Goal: Information Seeking & Learning: Learn about a topic

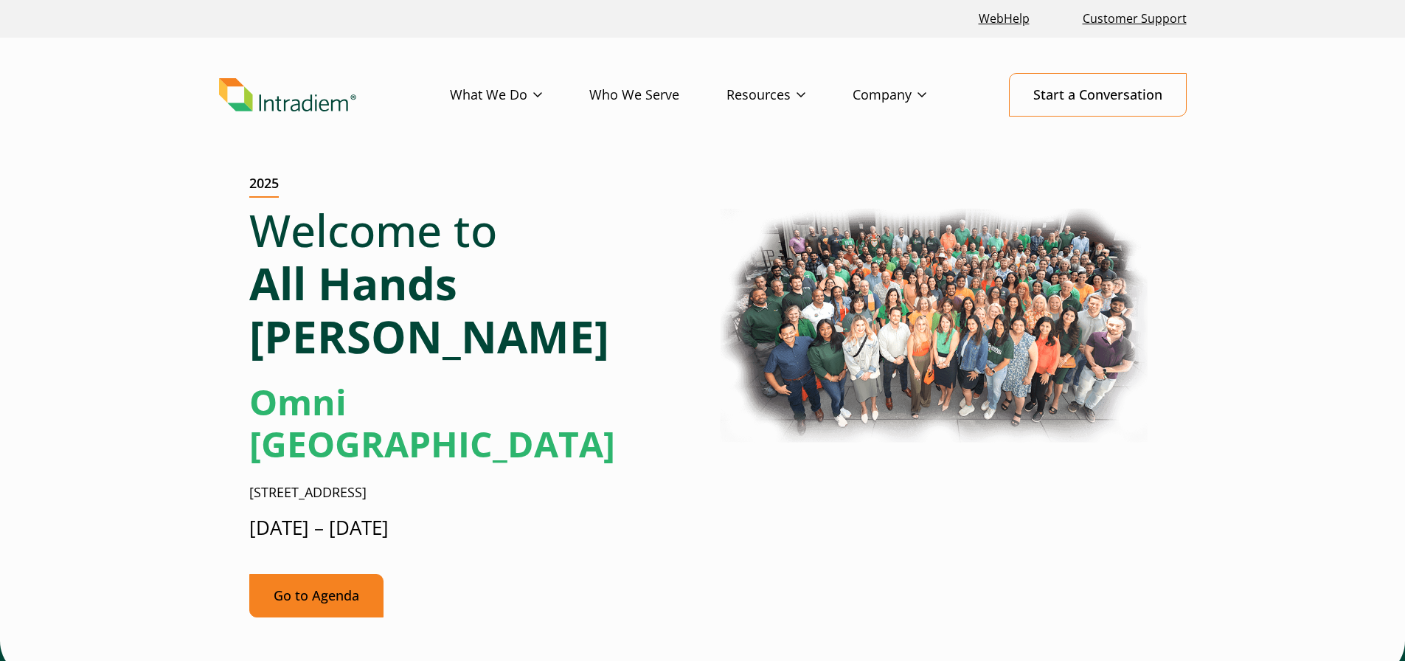
click at [326, 574] on link "Go to Agenda" at bounding box center [316, 596] width 134 height 44
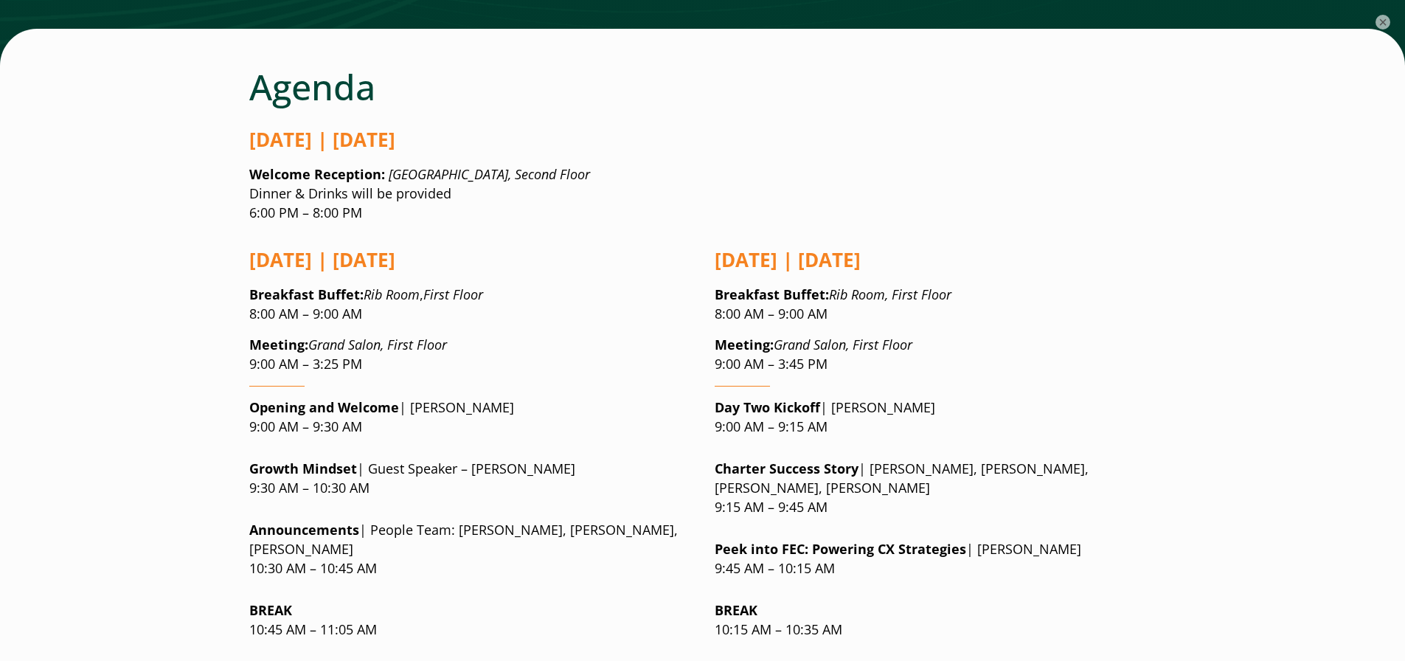
scroll to position [1068, 0]
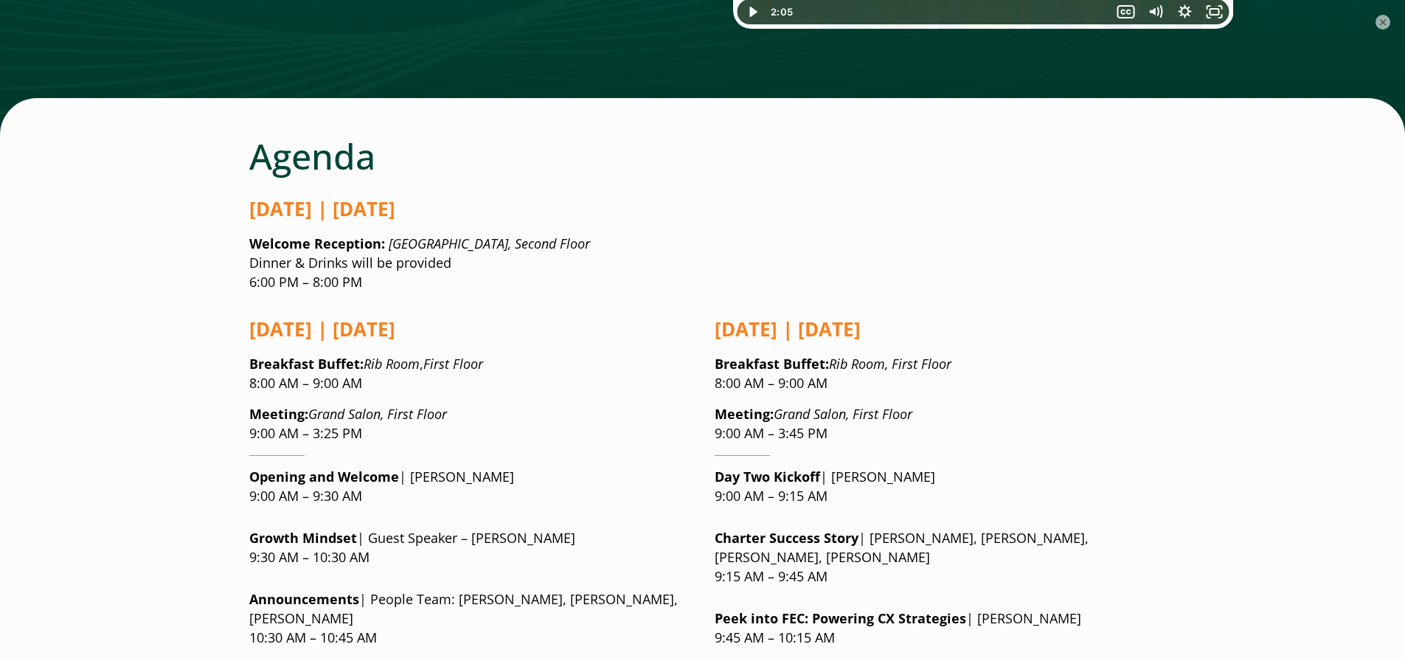
click at [520, 235] on p "Welcome Reception: [GEOGRAPHIC_DATA], Second Floor Dinner & Drinks will be prov…" at bounding box center [702, 264] width 907 height 58
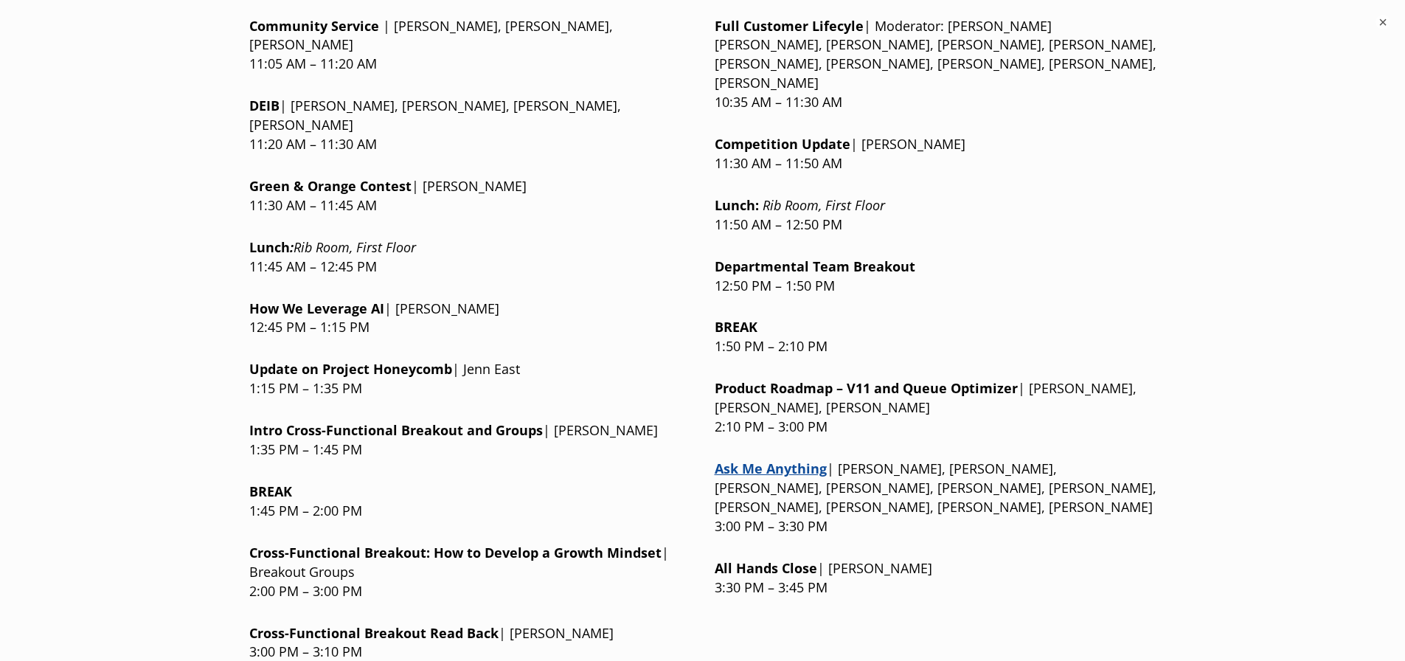
scroll to position [1806, 0]
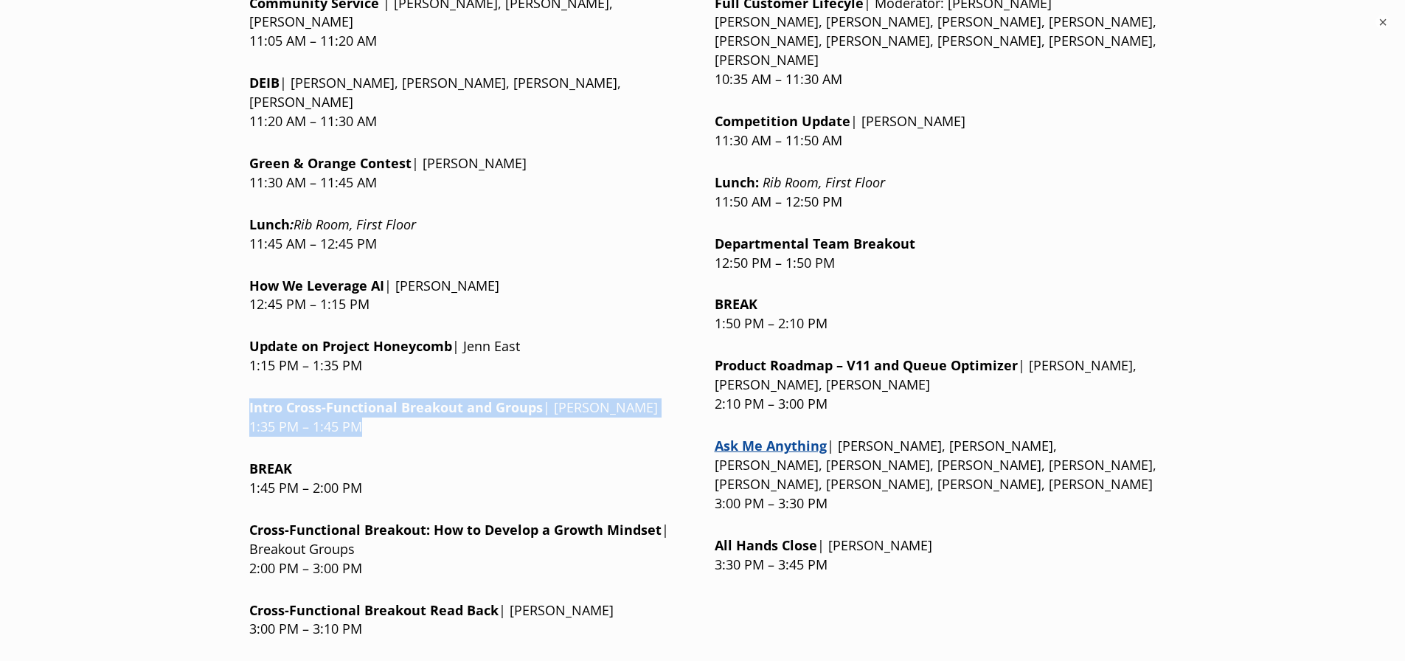
drag, startPoint x: 404, startPoint y: 294, endPoint x: 232, endPoint y: 281, distance: 171.6
click at [471, 398] on p "Intro Cross-Functional Breakout and Groups | [PERSON_NAME] 1:35 PM – 1:45 PM" at bounding box center [470, 417] width 442 height 38
click at [496, 398] on p "Intro Cross-Functional Breakout and Groups | [PERSON_NAME] 1:35 PM – 1:45 PM" at bounding box center [470, 417] width 442 height 38
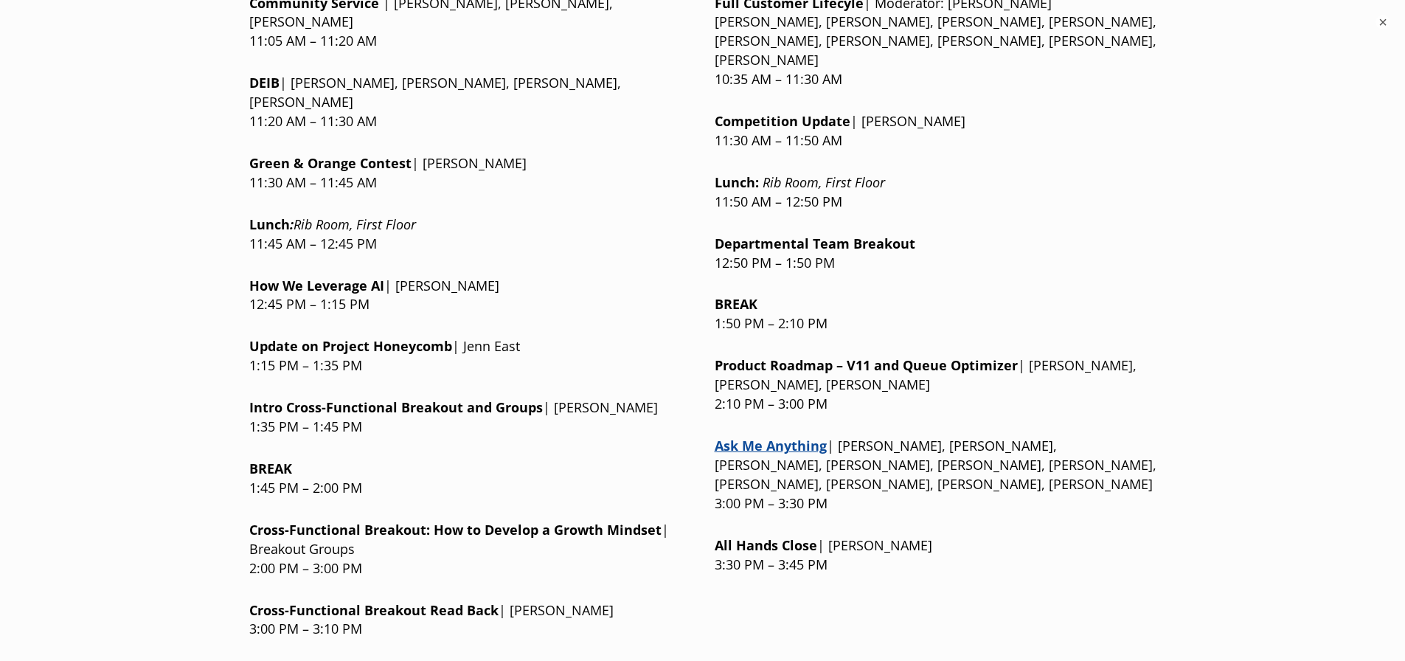
click at [411, 313] on div "[DATE] | [DATE] Breakfast Buffet : Rib Room , First Floor 8:00 AM – 9:00 AM Mee…" at bounding box center [470, 139] width 442 height 1146
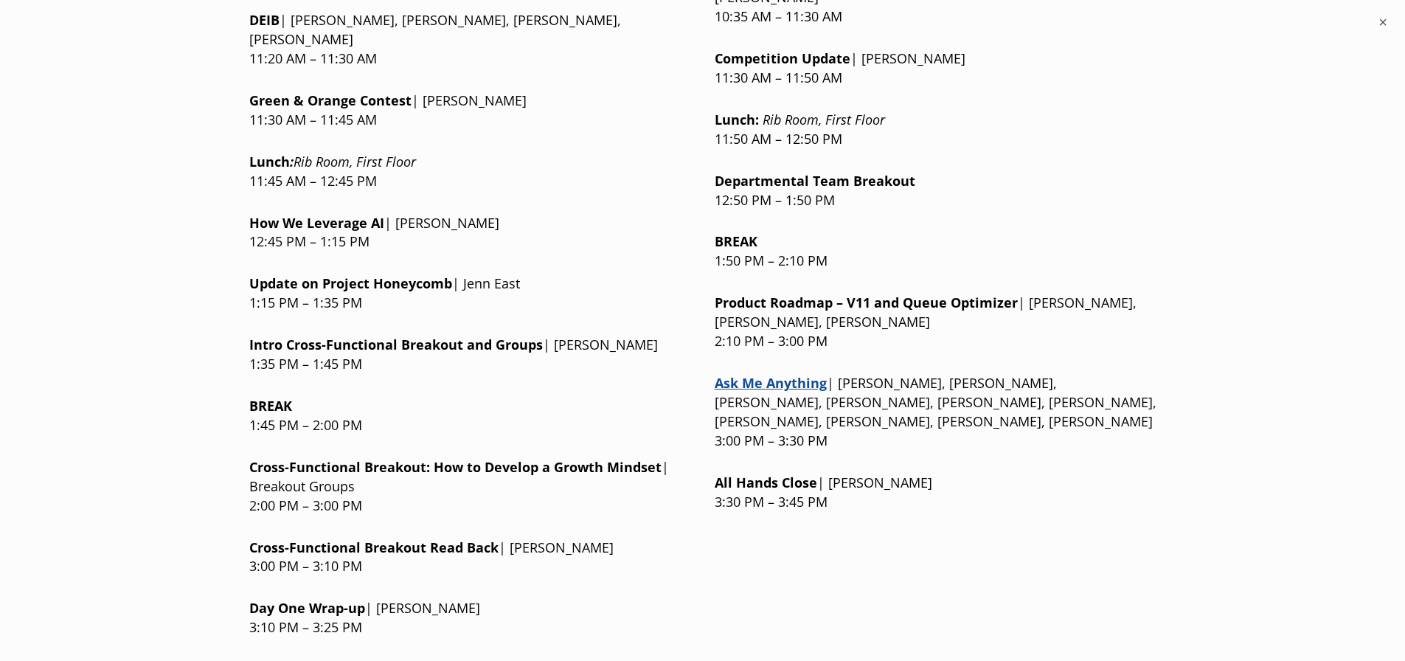
scroll to position [1953, 0]
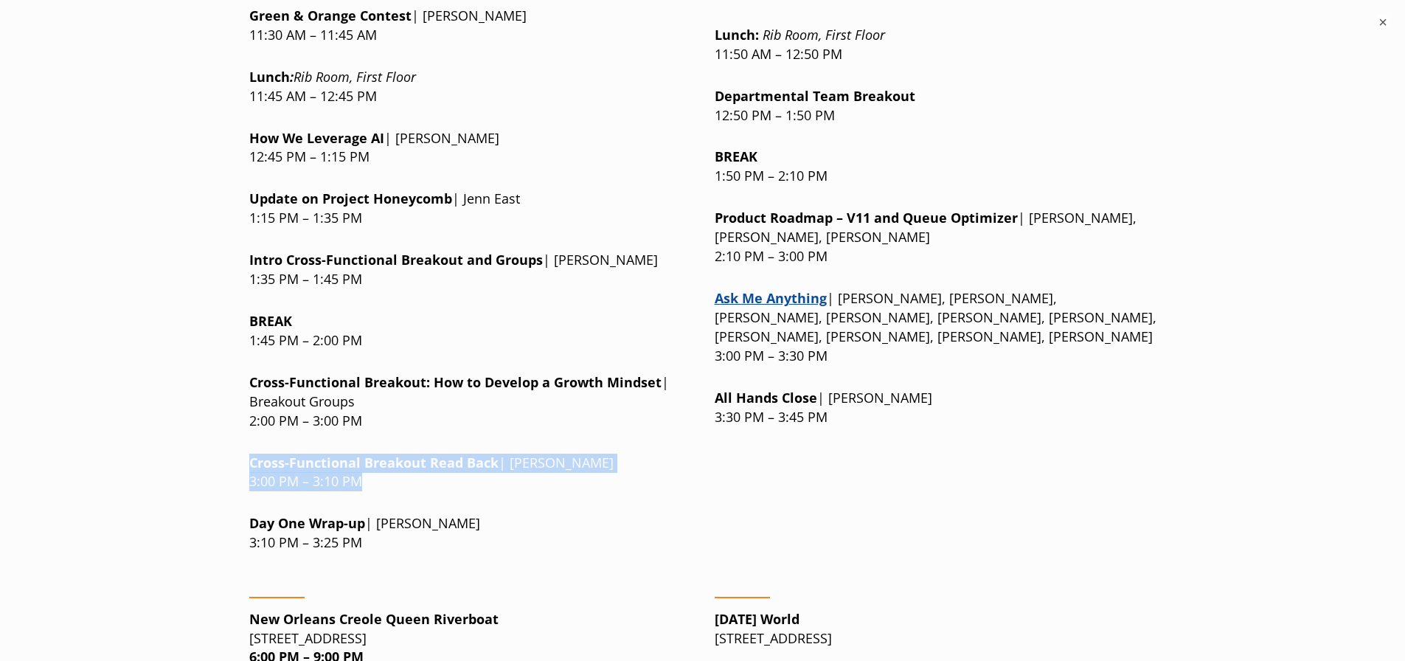
drag, startPoint x: 412, startPoint y: 351, endPoint x: 235, endPoint y: 328, distance: 179.2
click at [362, 454] on p "Cross-Functional Breakou t Read Back | [PERSON_NAME] 3:00 PM – 3:10 PM" at bounding box center [470, 473] width 442 height 38
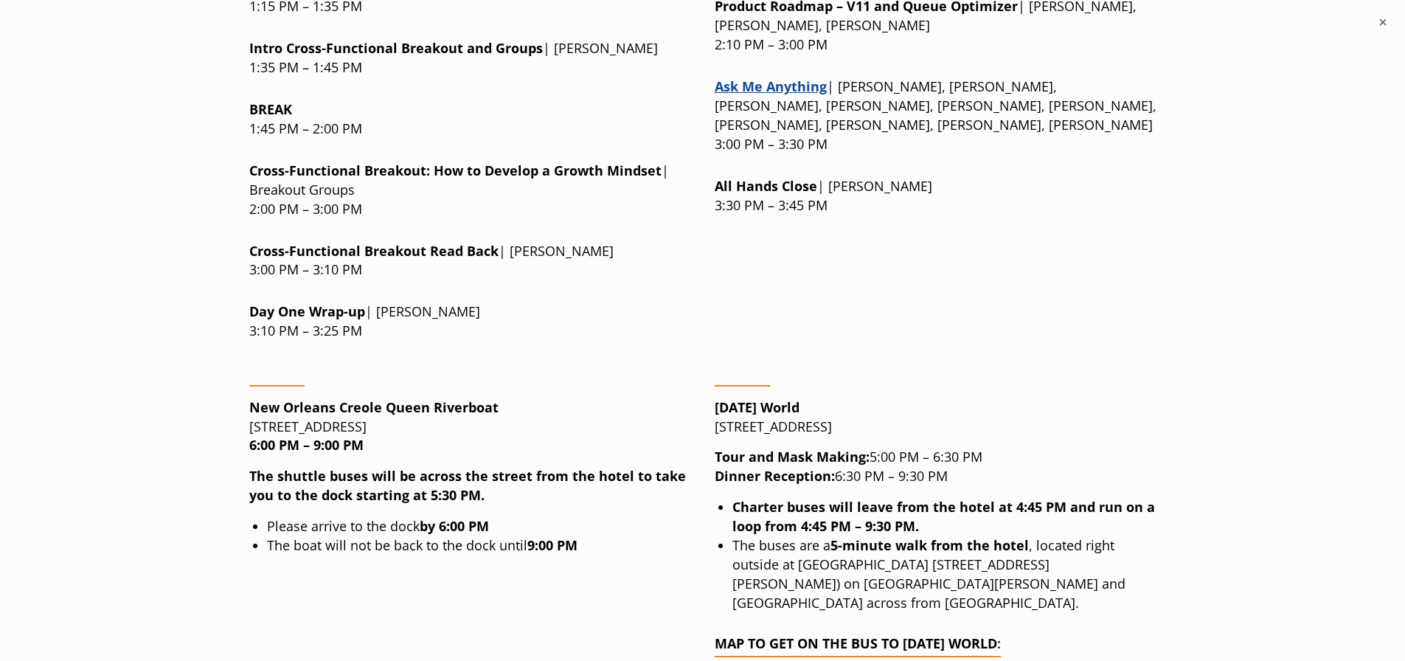
scroll to position [2175, 0]
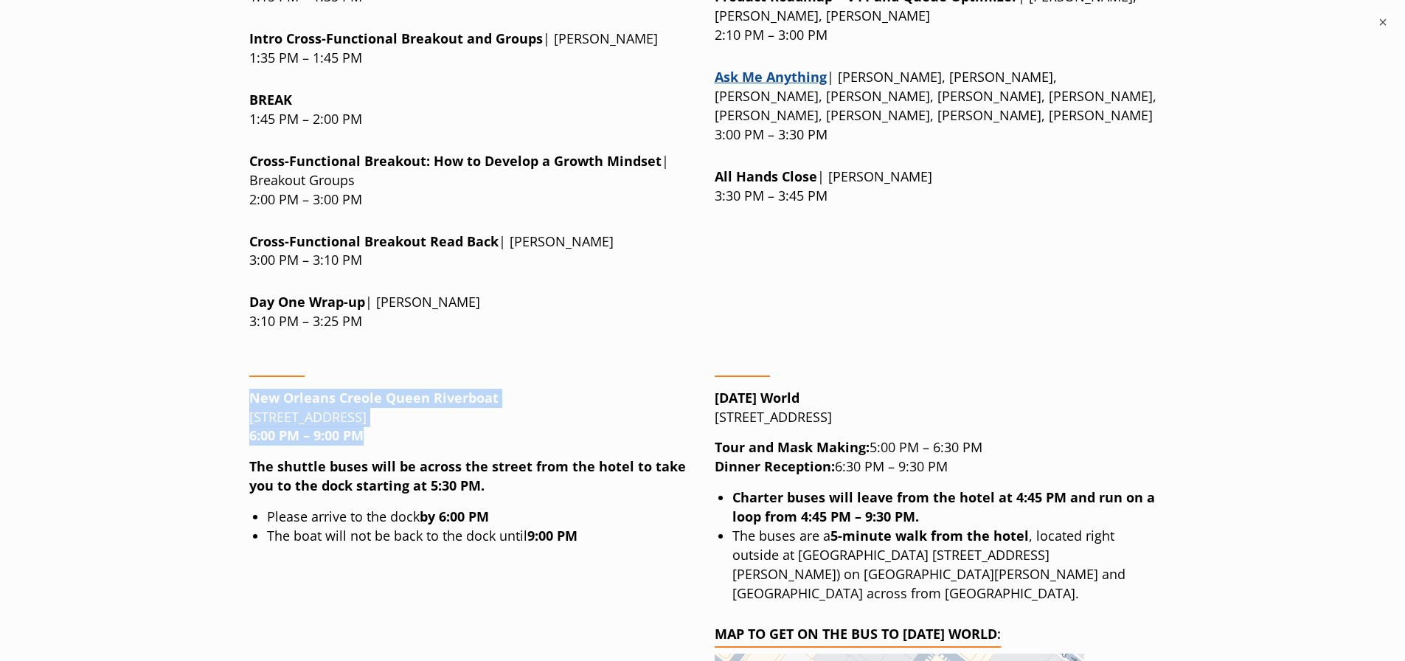
drag, startPoint x: 371, startPoint y: 310, endPoint x: 234, endPoint y: 276, distance: 141.3
click at [502, 527] on li "The boat will not be back to the dock until 9:00 PM" at bounding box center [479, 536] width 424 height 19
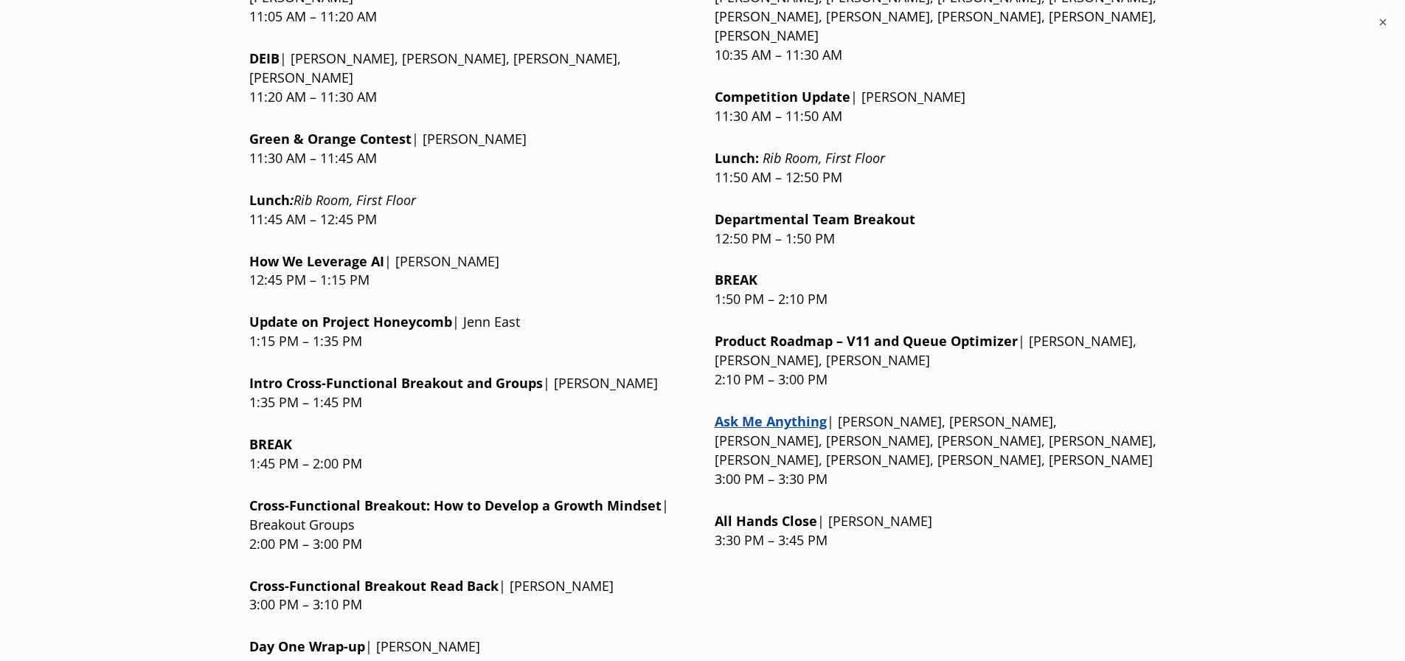
scroll to position [1806, 0]
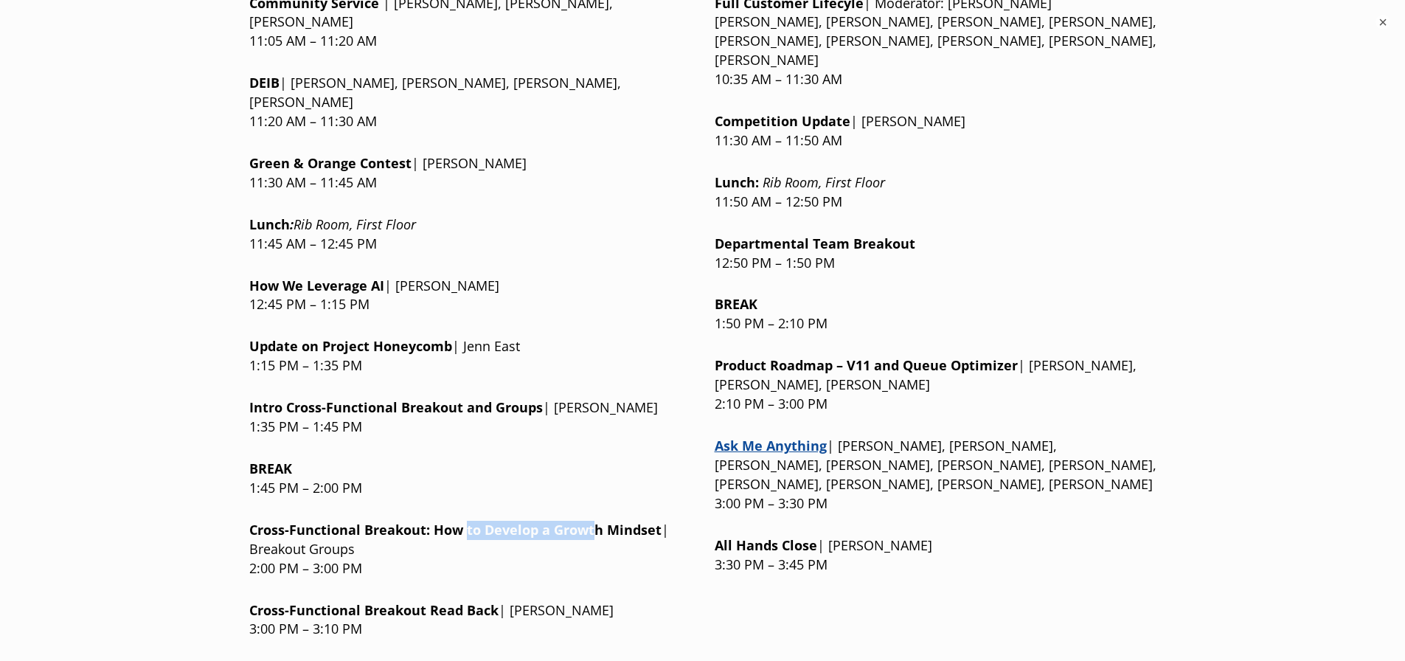
drag, startPoint x: 465, startPoint y: 403, endPoint x: 590, endPoint y: 404, distance: 125.4
click at [590, 521] on strong "ow to Develop a Growth Mindset" at bounding box center [553, 530] width 218 height 18
click at [641, 521] on p "Cross-Functional Breakout: H ow to Develop a Growth Mindset | Breakout Groups 2…" at bounding box center [470, 550] width 442 height 58
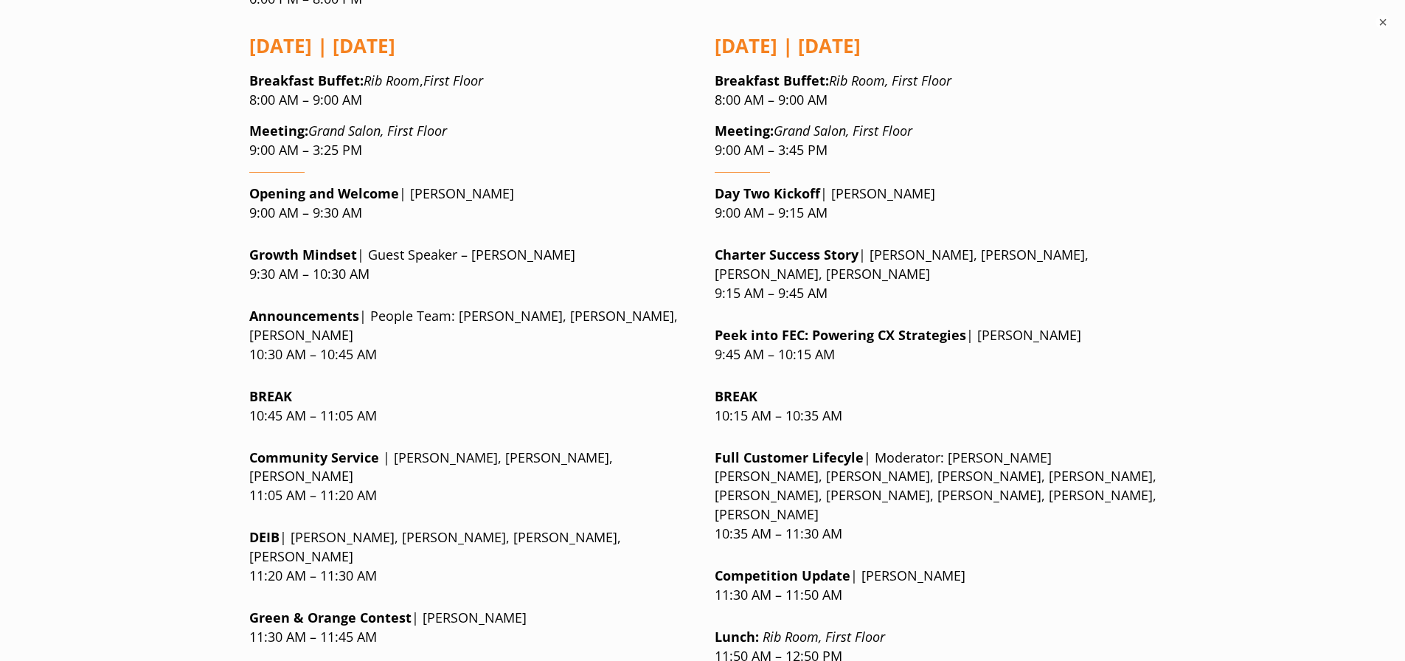
scroll to position [1437, 0]
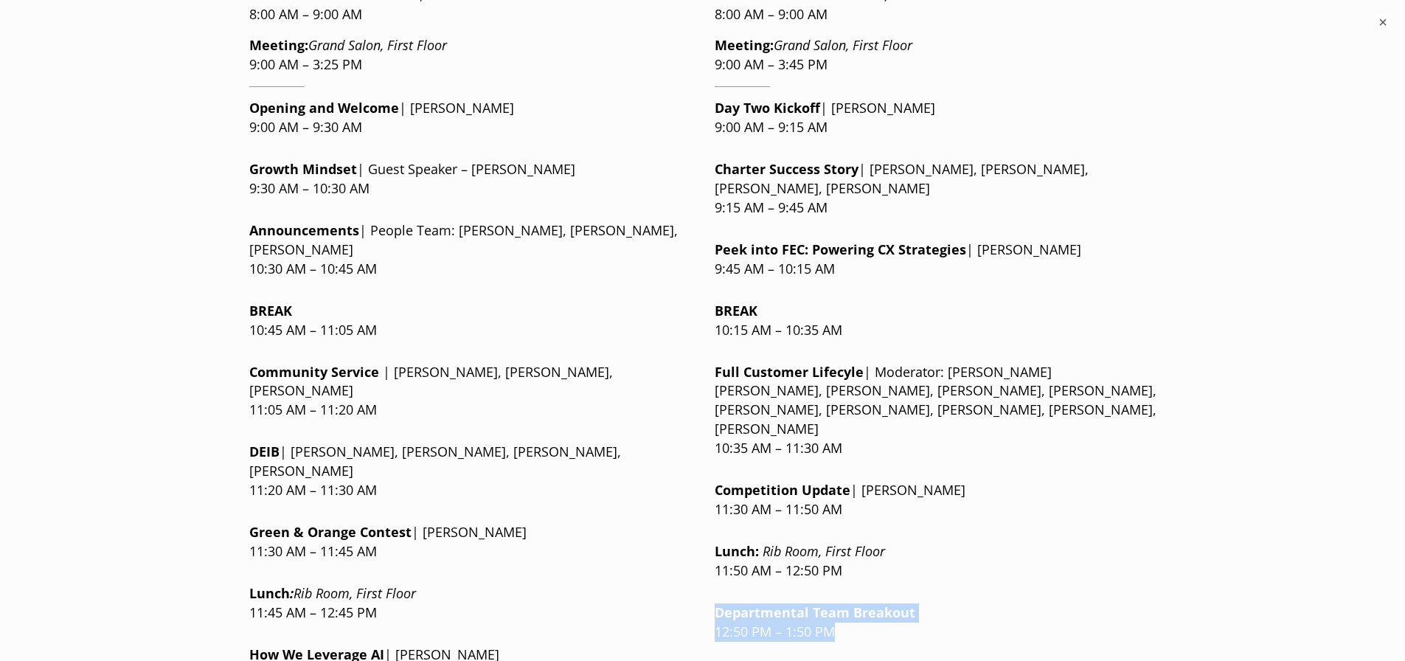
drag, startPoint x: 854, startPoint y: 516, endPoint x: 716, endPoint y: 490, distance: 141.1
click at [716, 490] on div "[DATE] | [DATE] Breakfast Buffet : Rib Room, First Floor 8:00 AM – 9:00 AM Meet…" at bounding box center [936, 508] width 442 height 1146
click at [943, 603] on p "Departmental Team Breakout 12:50 PM – 1:50 PM" at bounding box center [936, 622] width 442 height 38
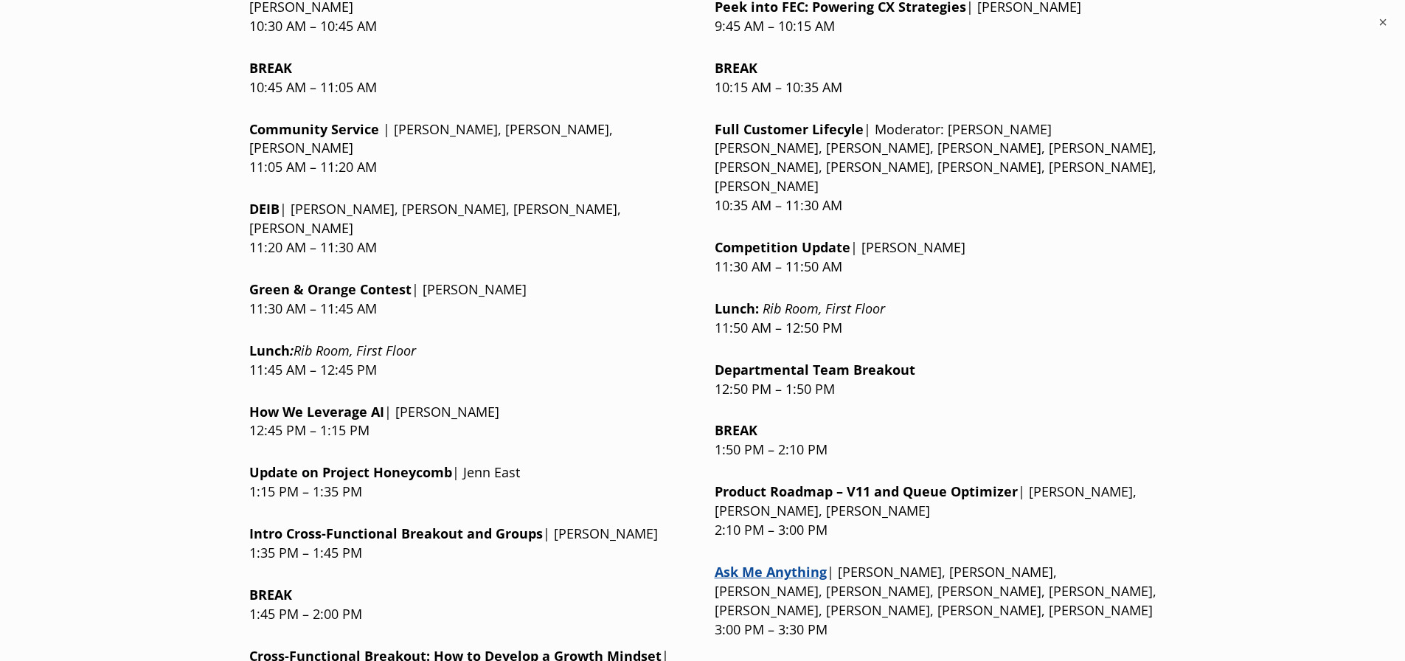
scroll to position [1732, 0]
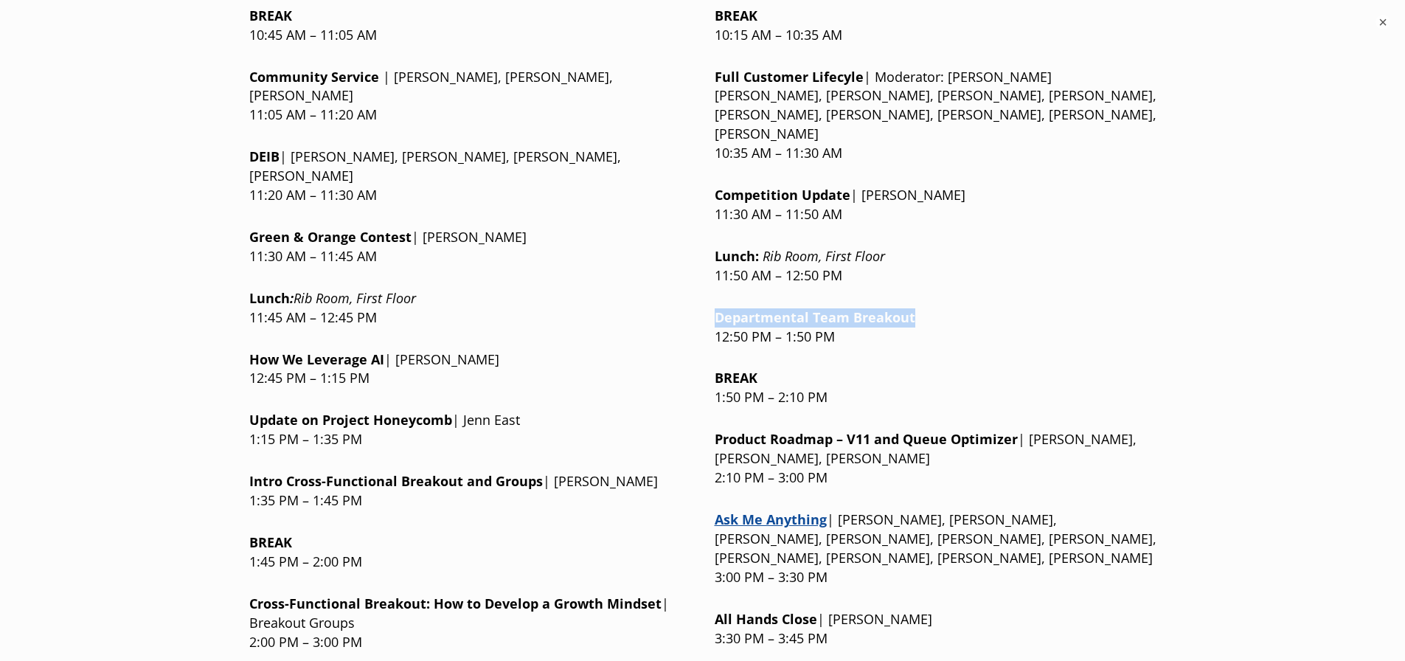
drag, startPoint x: 913, startPoint y: 210, endPoint x: 719, endPoint y: 211, distance: 194.0
click at [719, 308] on p "Departmental Team Breakout 12:50 PM – 1:50 PM" at bounding box center [936, 327] width 442 height 38
click at [882, 308] on p "Departmental Team Breakout 12:50 PM – 1:50 PM" at bounding box center [936, 327] width 442 height 38
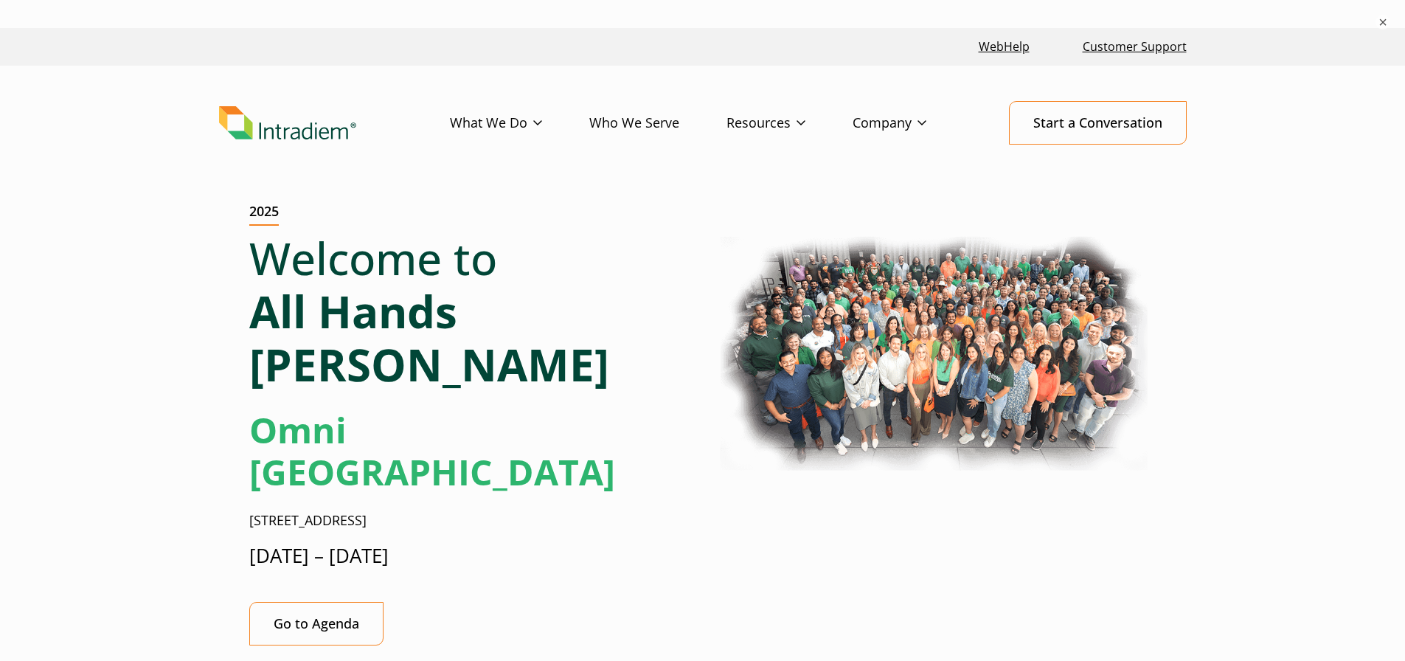
scroll to position [0, 0]
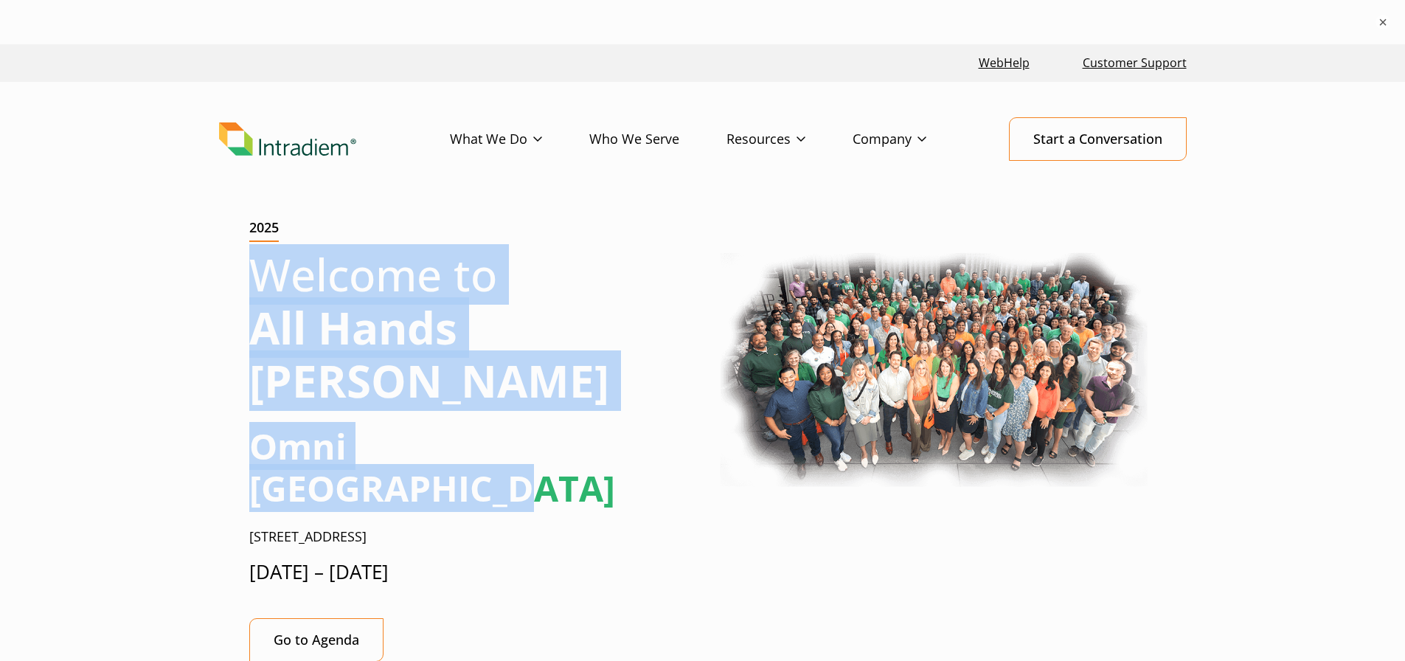
drag, startPoint x: 250, startPoint y: 268, endPoint x: 605, endPoint y: 405, distance: 380.4
click at [605, 406] on div "Welcome to All Hands [PERSON_NAME] Omni [GEOGRAPHIC_DATA] [STREET_ADDRESS] [DAT…" at bounding box center [470, 423] width 442 height 350
click at [606, 425] on h2 "Omni [GEOGRAPHIC_DATA]" at bounding box center [470, 467] width 442 height 85
drag, startPoint x: 252, startPoint y: 258, endPoint x: 601, endPoint y: 388, distance: 372.3
click at [601, 388] on div "Welcome to All Hands [PERSON_NAME] Omni [GEOGRAPHIC_DATA] [STREET_ADDRESS] [DAT…" at bounding box center [470, 423] width 442 height 350
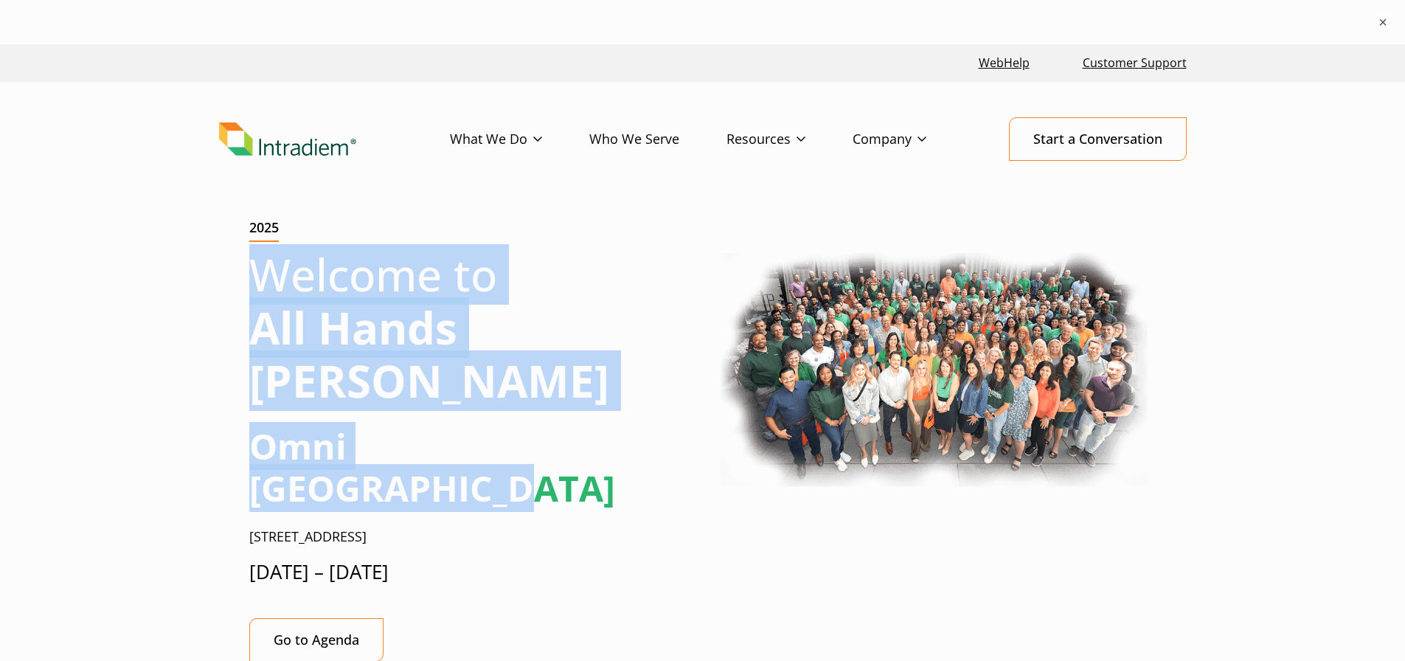
click at [601, 425] on h2 "Omni [GEOGRAPHIC_DATA]" at bounding box center [470, 467] width 442 height 85
drag, startPoint x: 227, startPoint y: 271, endPoint x: 626, endPoint y: 398, distance: 418.8
click at [626, 425] on h2 "Omni [GEOGRAPHIC_DATA]" at bounding box center [470, 467] width 442 height 85
